Goal: Find specific page/section: Find specific page/section

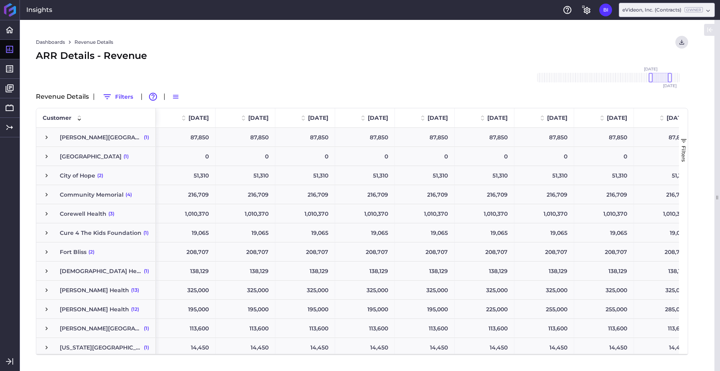
drag, startPoint x: 670, startPoint y: 78, endPoint x: 659, endPoint y: 79, distance: 10.8
click at [659, 79] on div at bounding box center [660, 78] width 19 height 10
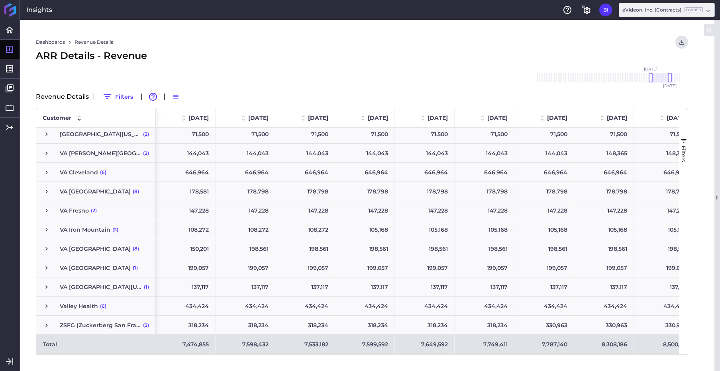
scroll to position [281, 0]
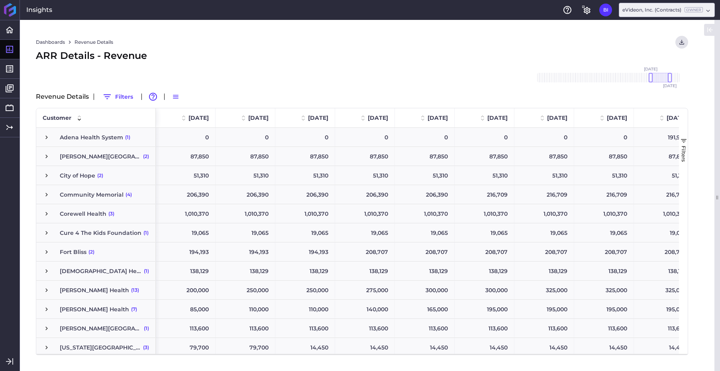
click at [283, 99] on div "Revenue Details Filters Advanced table features Switch to Compact Density" at bounding box center [362, 96] width 652 height 13
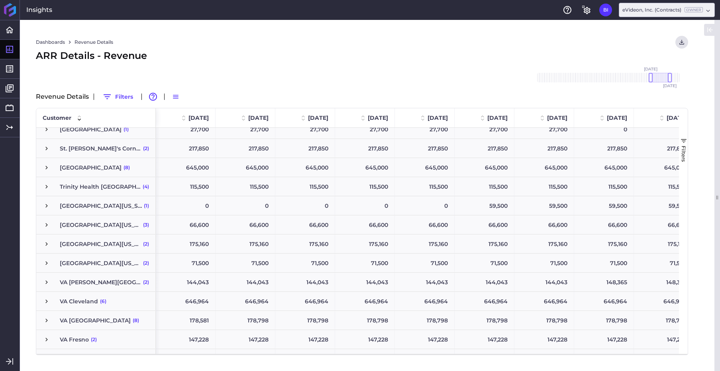
scroll to position [0, 0]
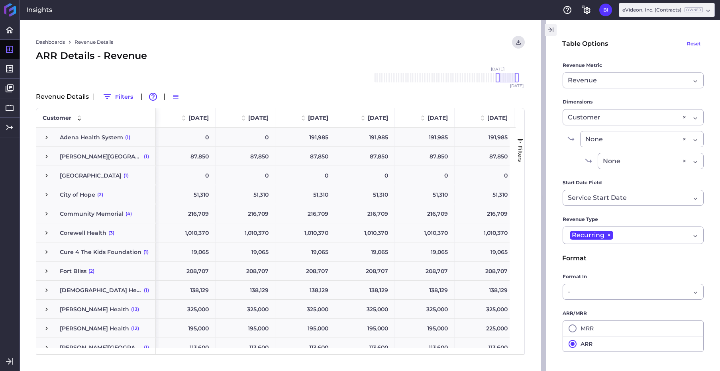
click at [551, 31] on icon "button" at bounding box center [550, 30] width 7 height 10
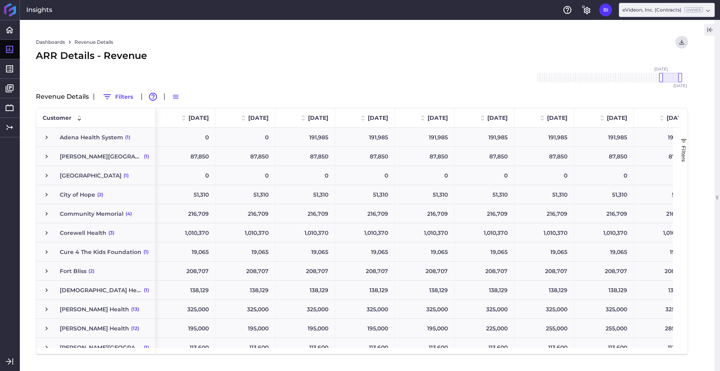
click at [46, 176] on span "Press SPACE to select this row." at bounding box center [46, 175] width 7 height 7
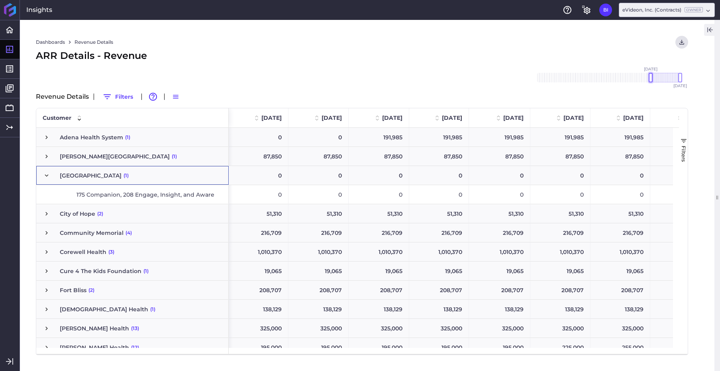
drag, startPoint x: 661, startPoint y: 78, endPoint x: 651, endPoint y: 80, distance: 10.2
click at [651, 80] on div at bounding box center [651, 78] width 4 height 10
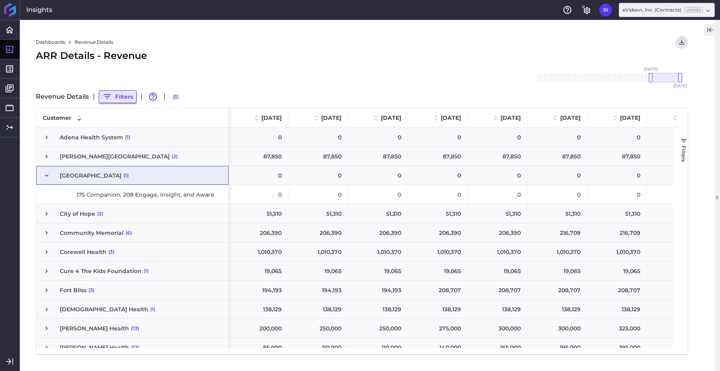
click at [120, 96] on button "Filters" at bounding box center [118, 96] width 38 height 13
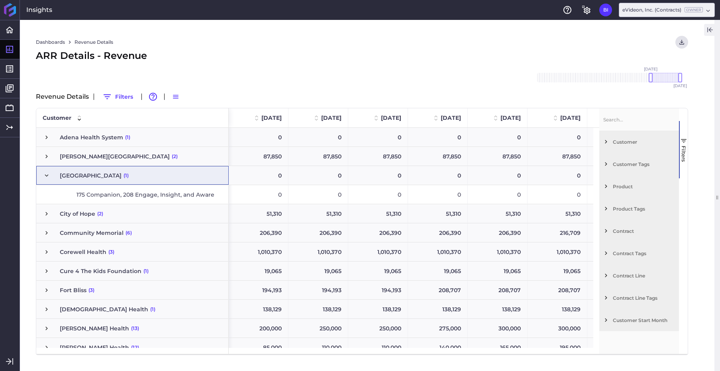
click at [625, 139] on span "Customer" at bounding box center [644, 142] width 63 height 6
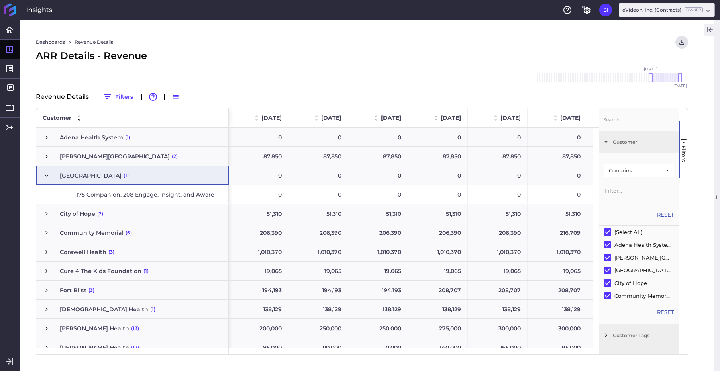
click at [632, 231] on div "(Select All)" at bounding box center [628, 232] width 28 height 6
checkbox input "false"
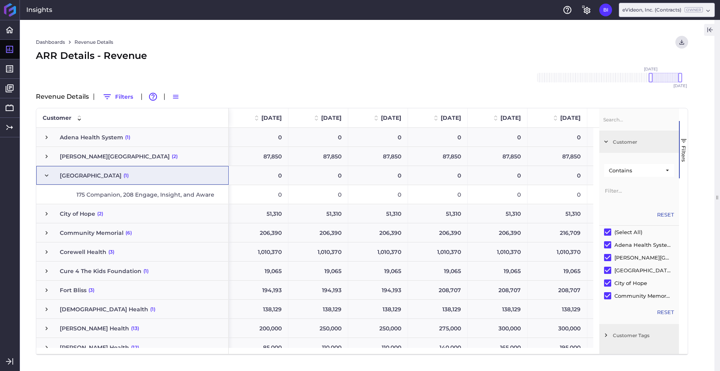
checkbox input "false"
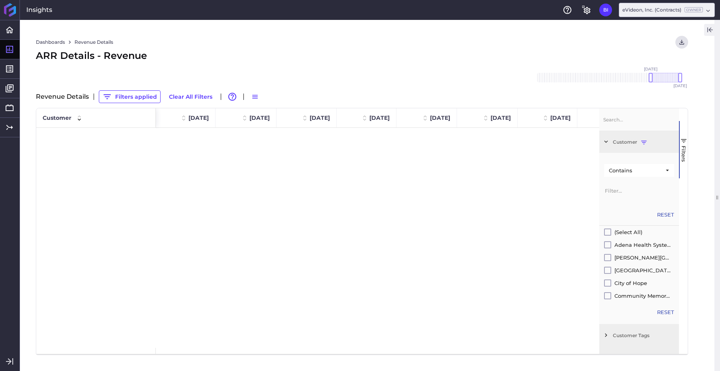
click at [630, 188] on input "Filter Value" at bounding box center [639, 190] width 70 height 16
type input "f"
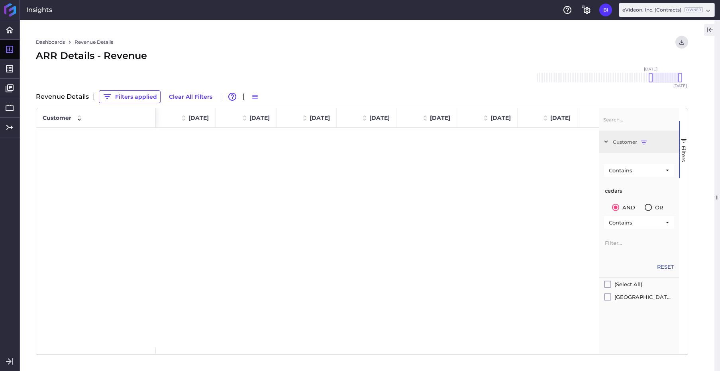
type input "cedars"
click at [607, 296] on input "Filter List" at bounding box center [607, 297] width 7 height 7
checkbox input "true"
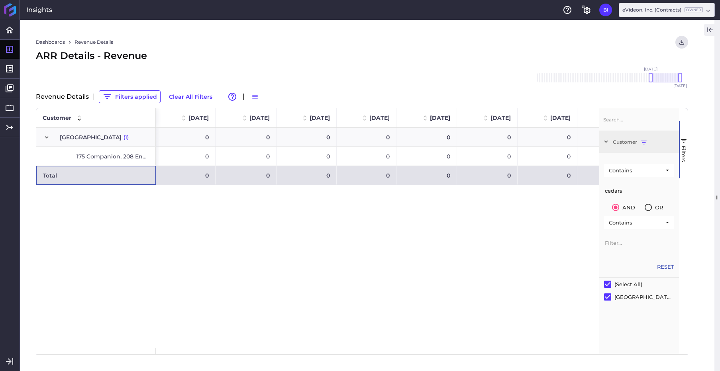
click at [684, 145] on button "Filters" at bounding box center [683, 149] width 9 height 57
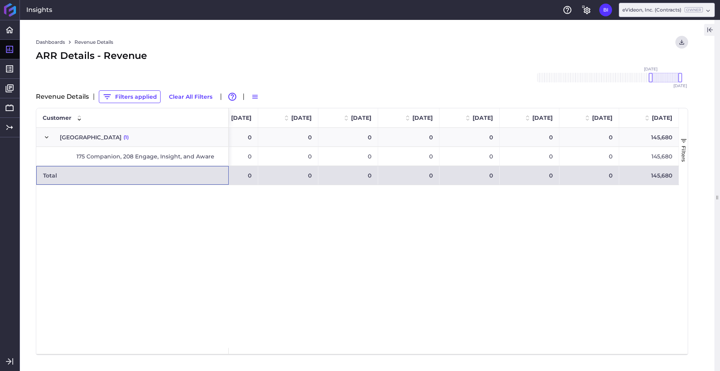
scroll to position [0, 434]
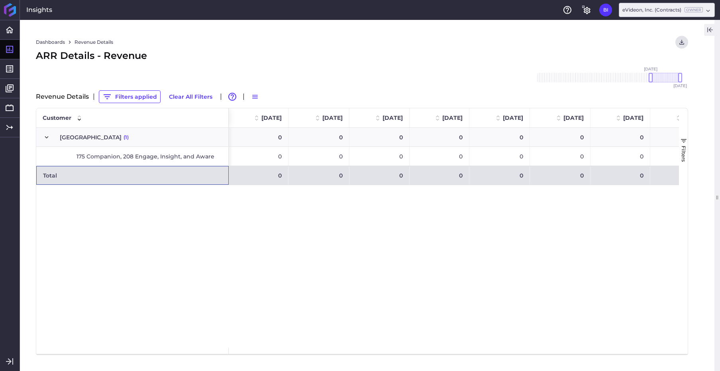
click at [706, 31] on icon "button" at bounding box center [709, 30] width 7 height 10
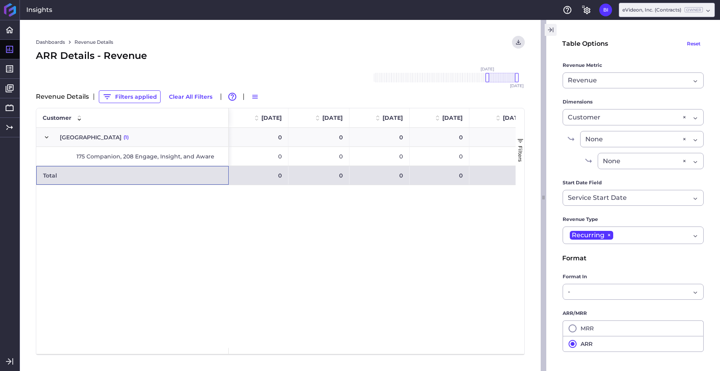
click at [552, 30] on icon "button" at bounding box center [550, 30] width 7 height 10
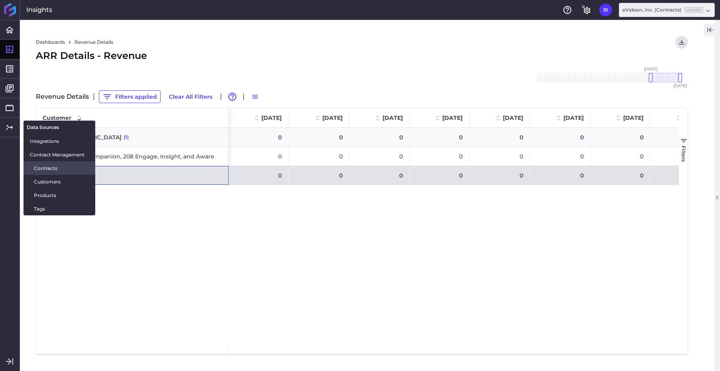
click at [51, 167] on span "Contracts" at bounding box center [61, 168] width 55 height 8
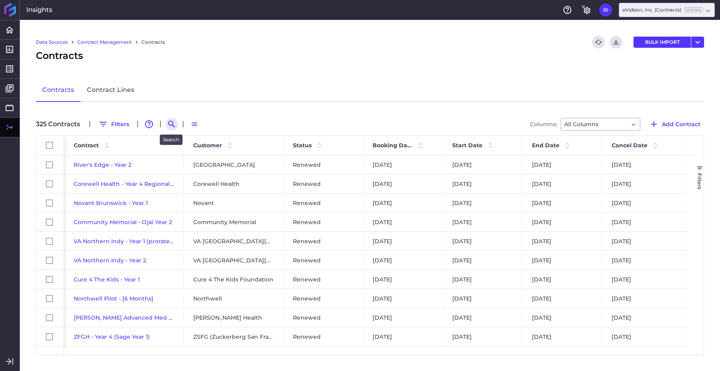
click at [173, 122] on icon "Search by" at bounding box center [172, 125] width 10 height 10
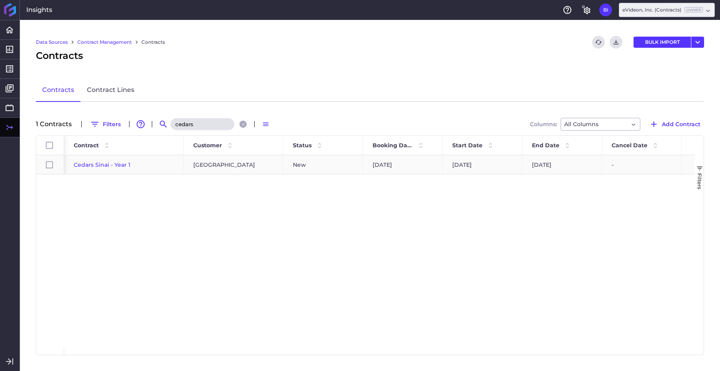
type input "cedars"
click at [120, 163] on span "Cedars Sinai - Year 1" at bounding box center [102, 164] width 57 height 7
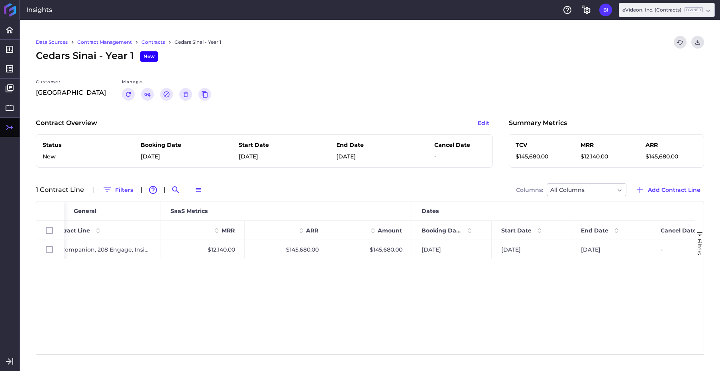
scroll to position [0, 319]
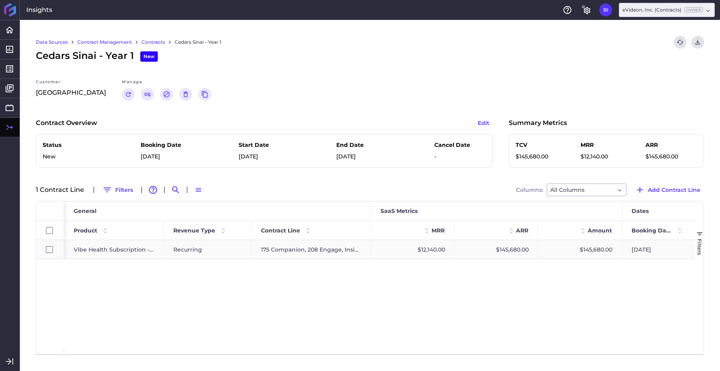
click at [136, 249] on span "Vibe Health Subscription - Recurring" at bounding box center [114, 250] width 80 height 18
checkbox input "true"
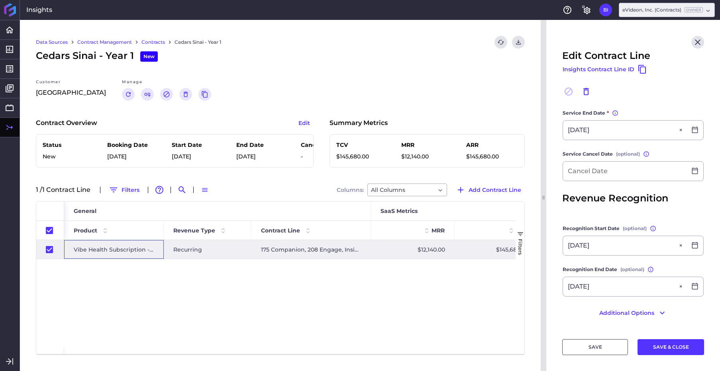
scroll to position [0, 0]
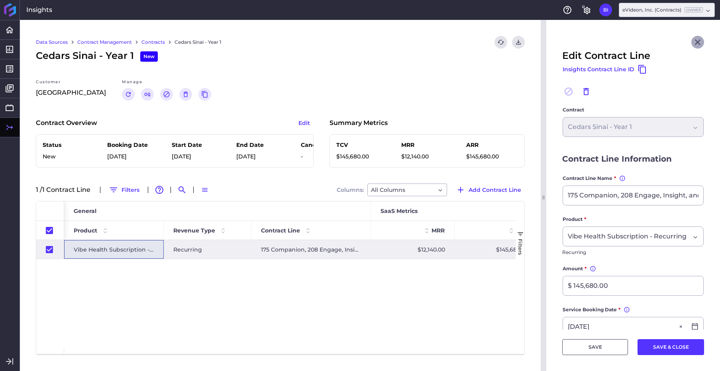
click at [695, 41] on icon "Close" at bounding box center [698, 42] width 6 height 6
checkbox input "false"
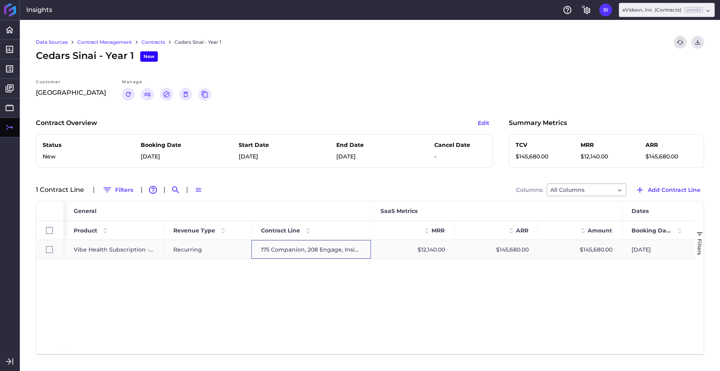
click at [308, 249] on div "175 Companion, 208 Engage, Insight, and Aware" at bounding box center [311, 249] width 120 height 19
checkbox input "true"
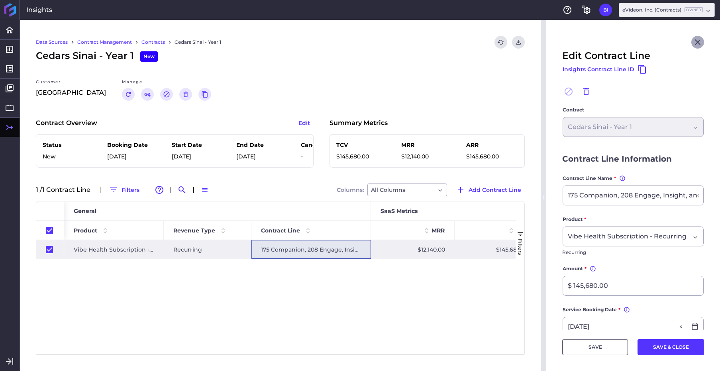
click at [693, 42] on icon "Close" at bounding box center [698, 42] width 10 height 10
checkbox input "false"
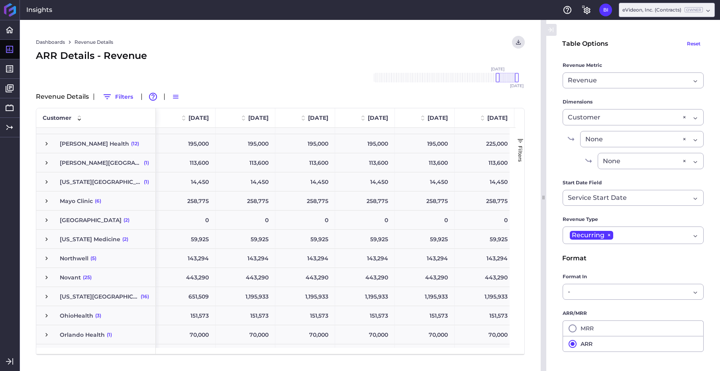
scroll to position [307, 0]
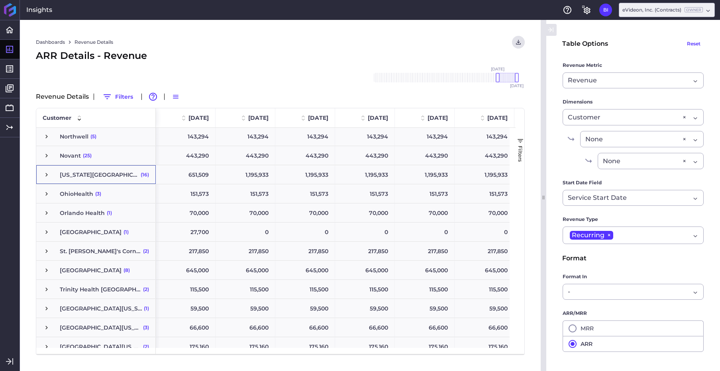
click at [45, 177] on span "Press SPACE to select this row." at bounding box center [46, 174] width 7 height 7
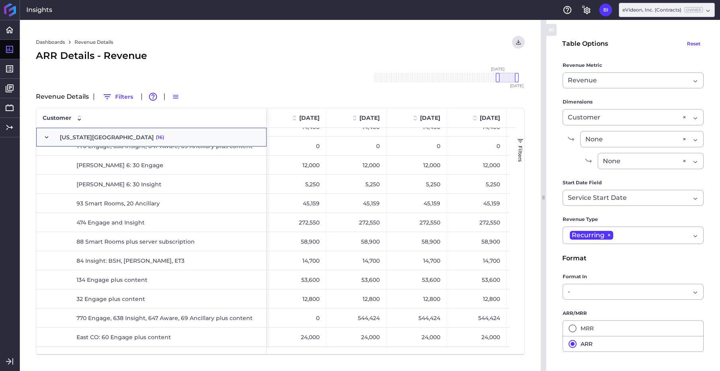
scroll to position [473, 0]
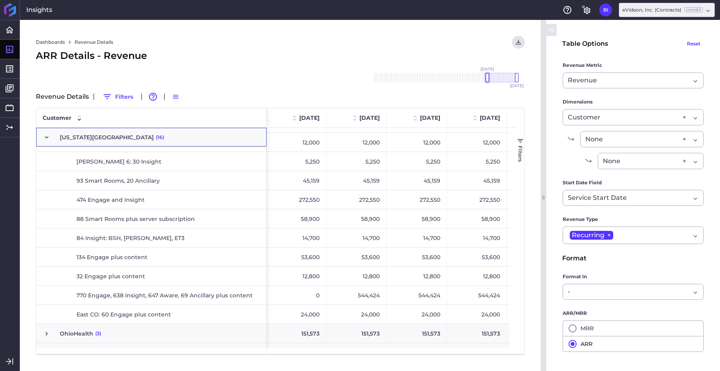
drag, startPoint x: 497, startPoint y: 78, endPoint x: 487, endPoint y: 81, distance: 10.7
click at [487, 81] on div at bounding box center [487, 78] width 4 height 10
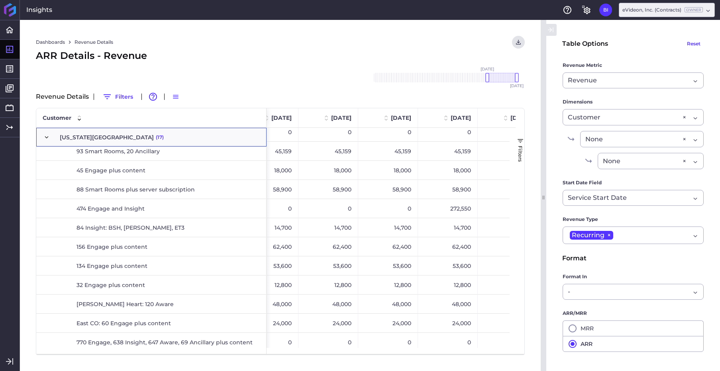
scroll to position [0, 107]
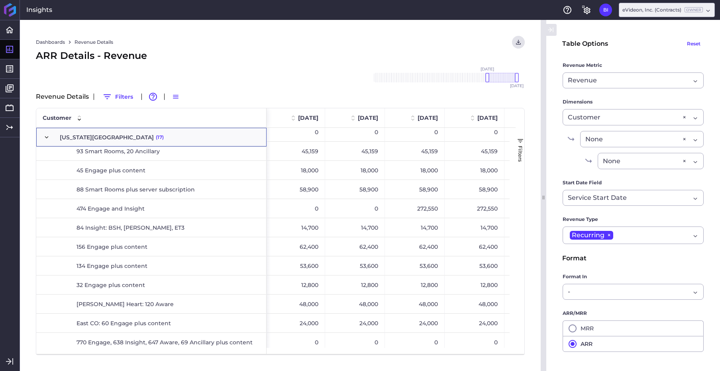
click at [163, 210] on span "474 Engage and Insight" at bounding box center [160, 209] width 200 height 18
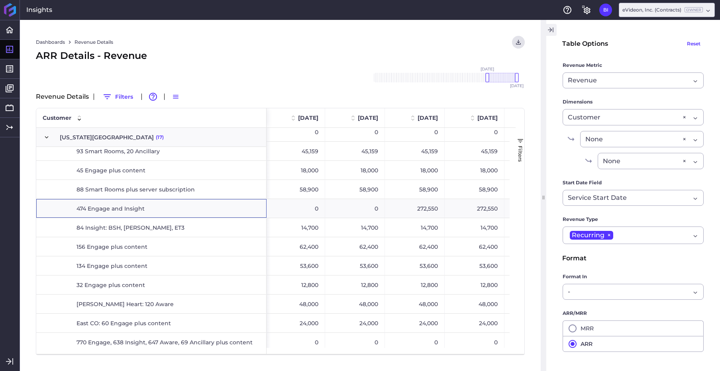
click at [554, 29] on button "button" at bounding box center [551, 30] width 12 height 12
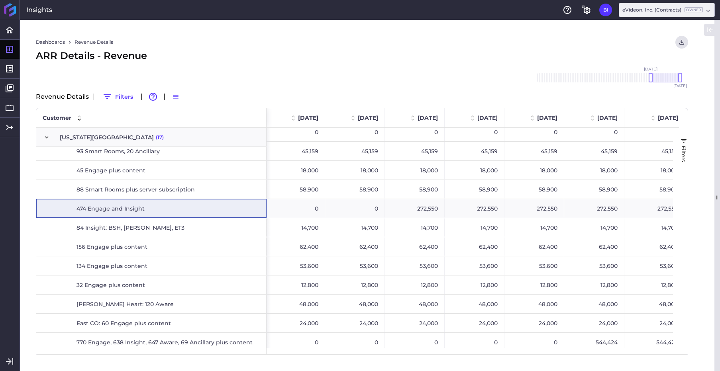
click at [524, 35] on div "Dashboards Revenue Details Download CSV... Download CSV Download CSV with under…" at bounding box center [362, 195] width 684 height 351
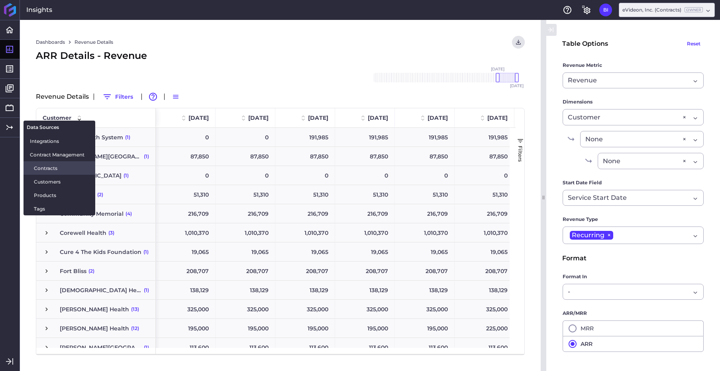
click at [56, 170] on span "Contracts" at bounding box center [61, 168] width 55 height 8
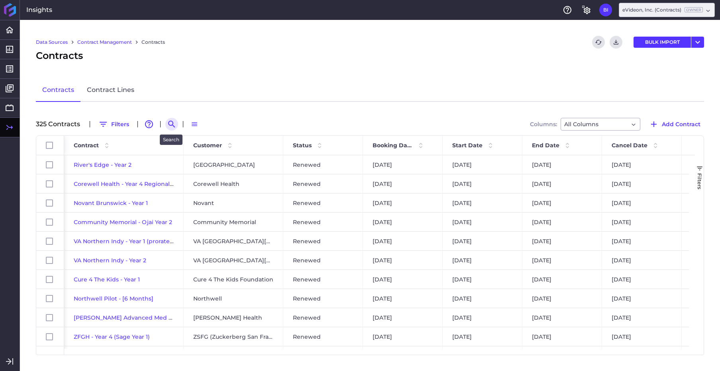
click at [175, 125] on icon "Search by" at bounding box center [172, 125] width 10 height 10
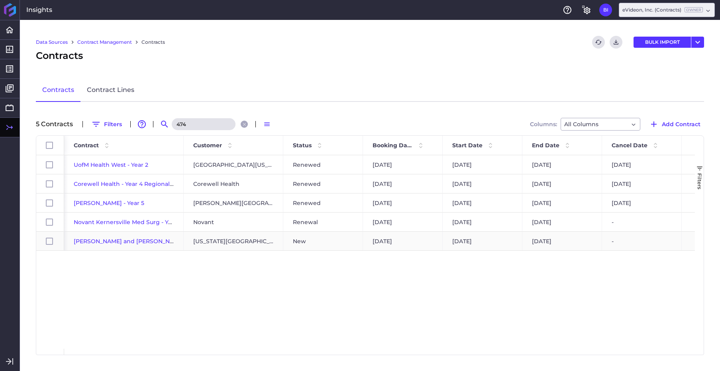
type input "474"
click at [149, 241] on span "OSU James and Ross 474-Bed - Year 1" at bounding box center [152, 241] width 157 height 7
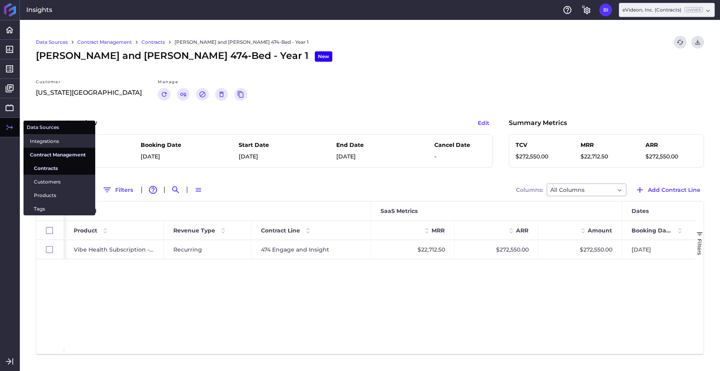
click at [50, 170] on span "Contracts" at bounding box center [61, 168] width 55 height 8
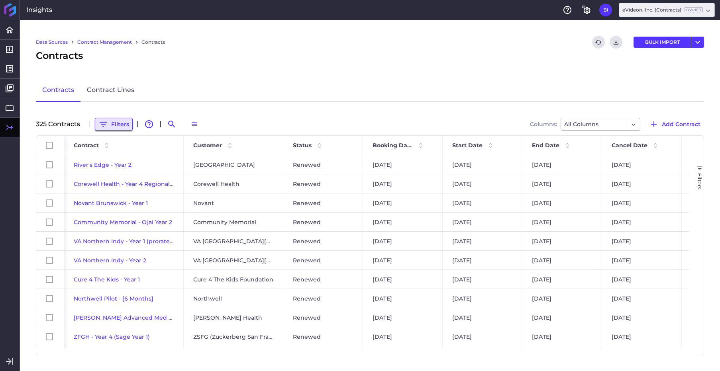
click at [115, 127] on button "Filters" at bounding box center [114, 124] width 38 height 13
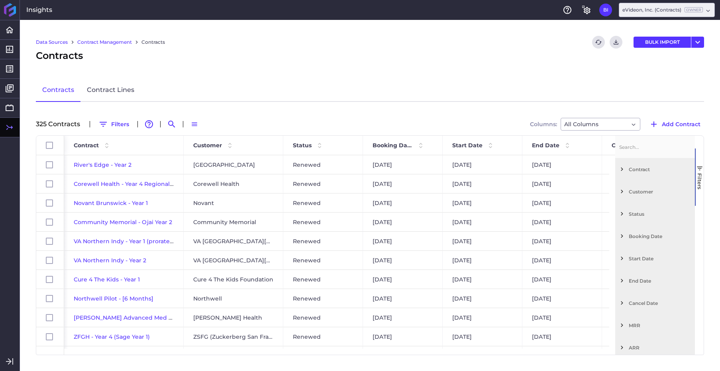
click at [642, 192] on span "Customer" at bounding box center [660, 192] width 63 height 6
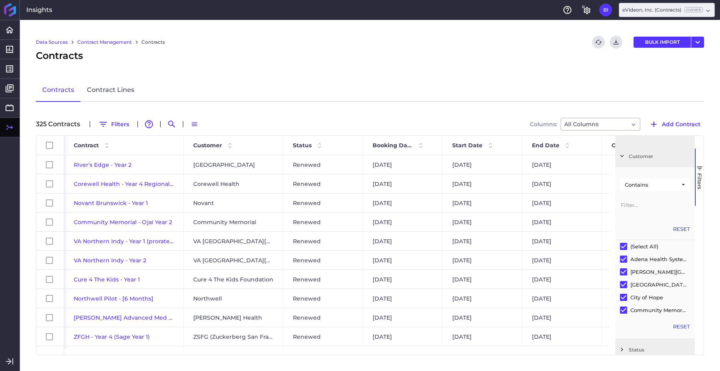
scroll to position [40, 0]
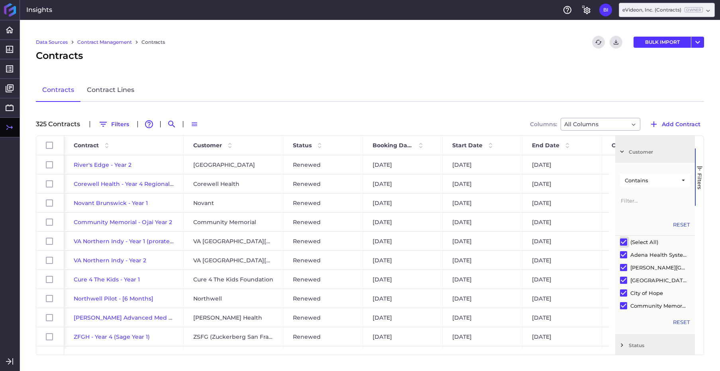
click at [623, 243] on input "Filter List" at bounding box center [623, 242] width 7 height 7
checkbox input "false"
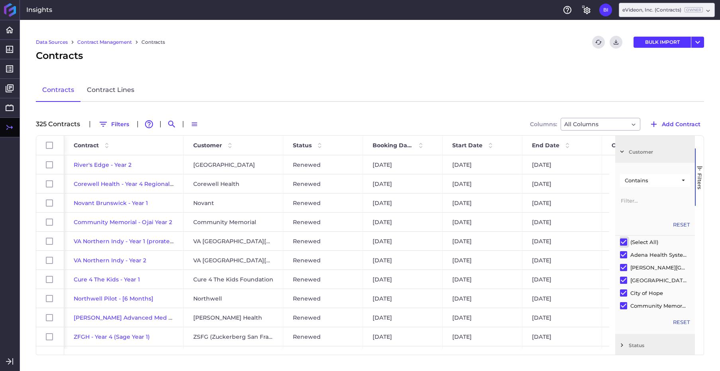
checkbox input "false"
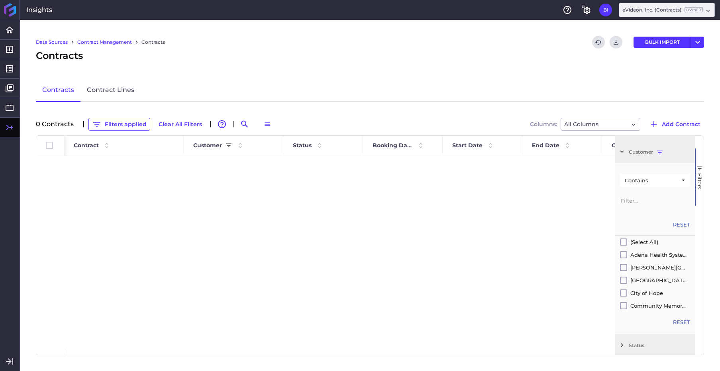
click at [632, 203] on input "Filter Value" at bounding box center [655, 200] width 70 height 16
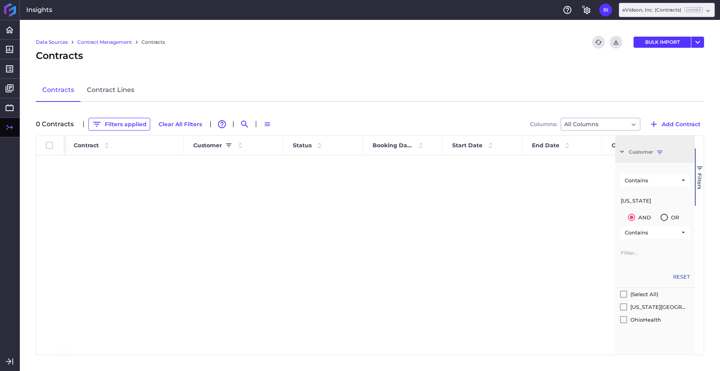
type input "ohio"
click at [643, 308] on div "[US_STATE][GEOGRAPHIC_DATA]" at bounding box center [658, 307] width 57 height 6
checkbox input "false"
checkbox input "true"
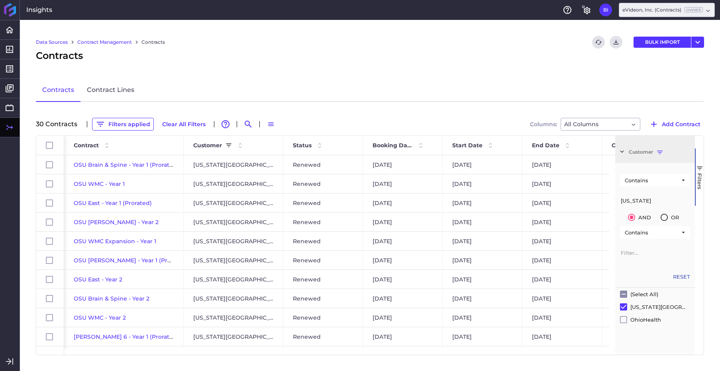
click at [326, 91] on div "Contracts Contract Lines" at bounding box center [370, 90] width 668 height 23
click at [700, 186] on span "Filters" at bounding box center [699, 181] width 6 height 16
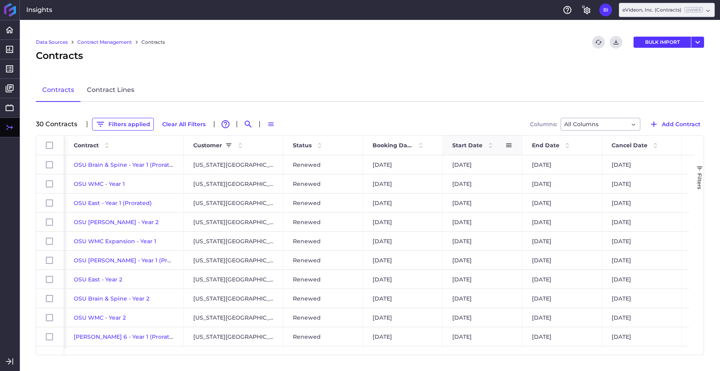
click at [474, 143] on span "Start Date" at bounding box center [467, 145] width 30 height 7
click at [474, 144] on span "Start Date" at bounding box center [467, 145] width 30 height 7
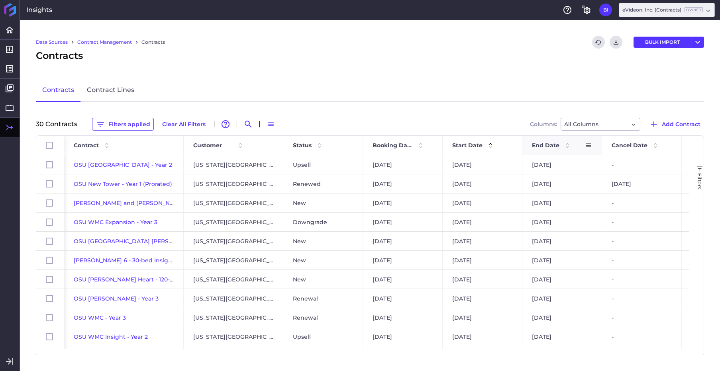
click at [537, 145] on span "End Date" at bounding box center [545, 145] width 27 height 7
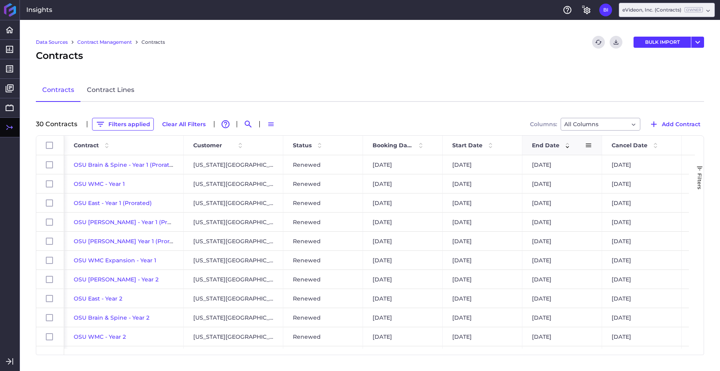
click at [535, 145] on span "End Date" at bounding box center [545, 145] width 27 height 7
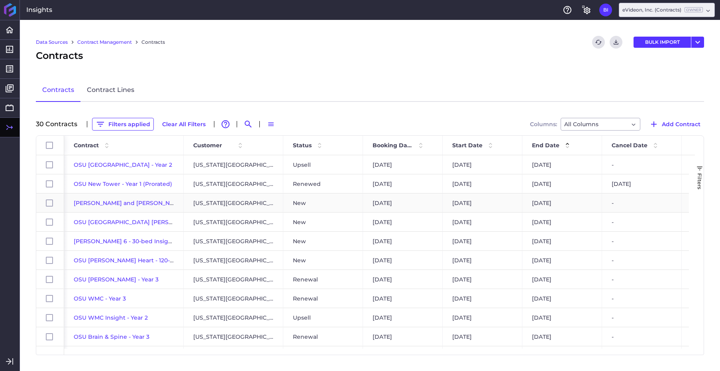
click at [148, 204] on span "OSU James and Ross 474-Bed - Year 1" at bounding box center [152, 203] width 157 height 7
